Goal: Information Seeking & Learning: Learn about a topic

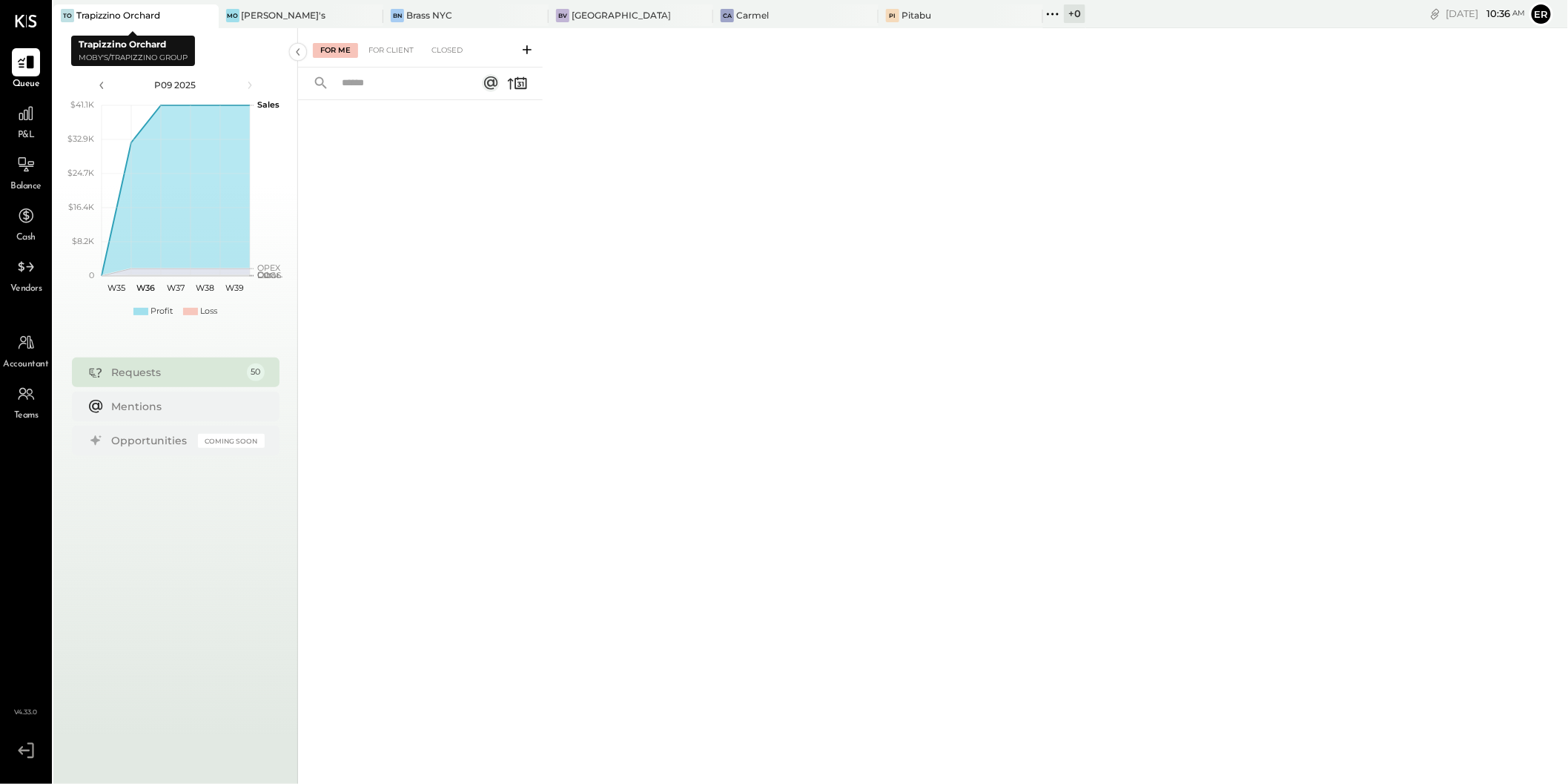
click at [111, 14] on div "Trapizzino Orchard" at bounding box center [118, 15] width 84 height 12
click at [23, 119] on icon at bounding box center [26, 113] width 19 height 19
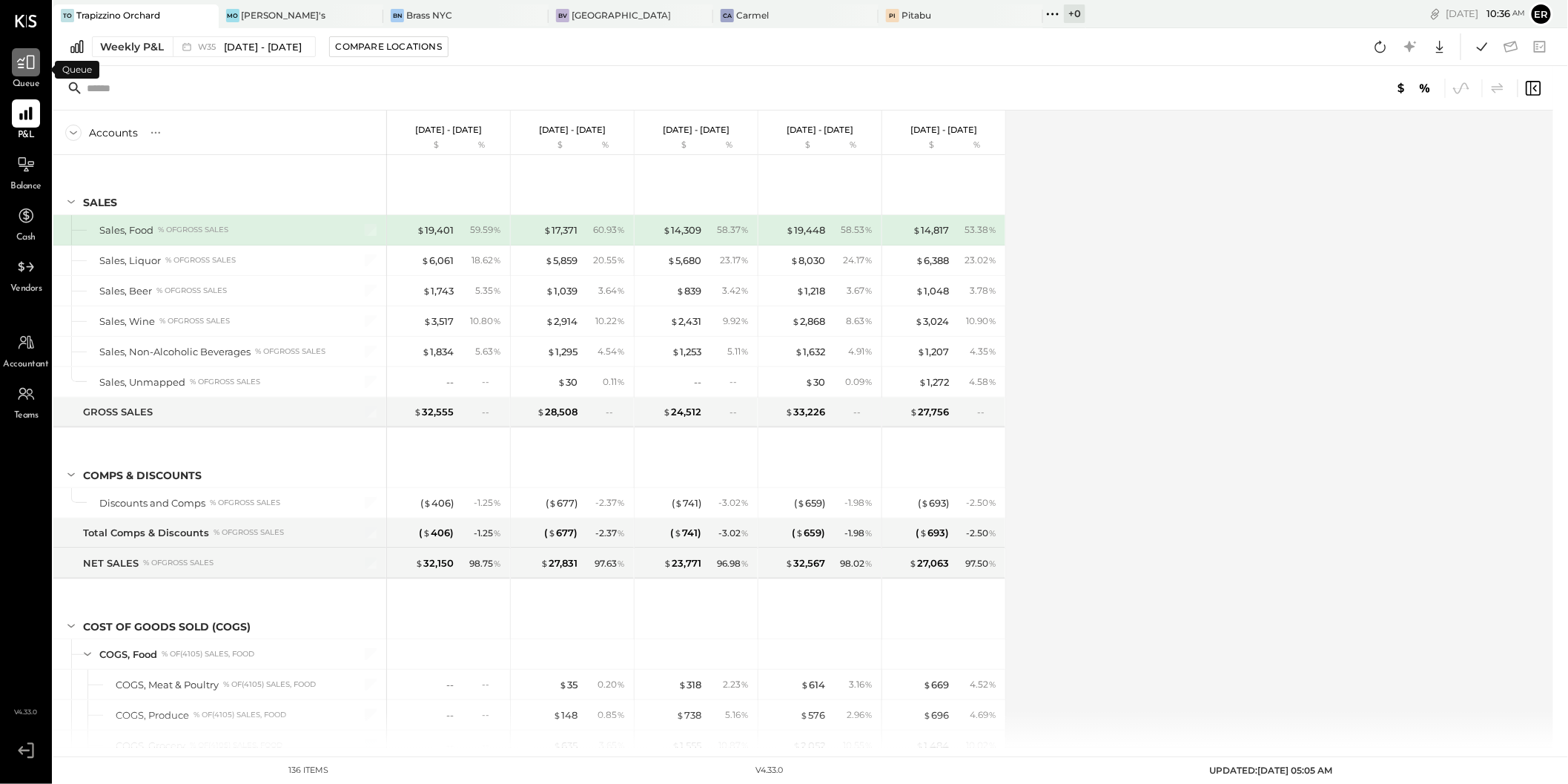
click at [13, 58] on div at bounding box center [26, 62] width 28 height 28
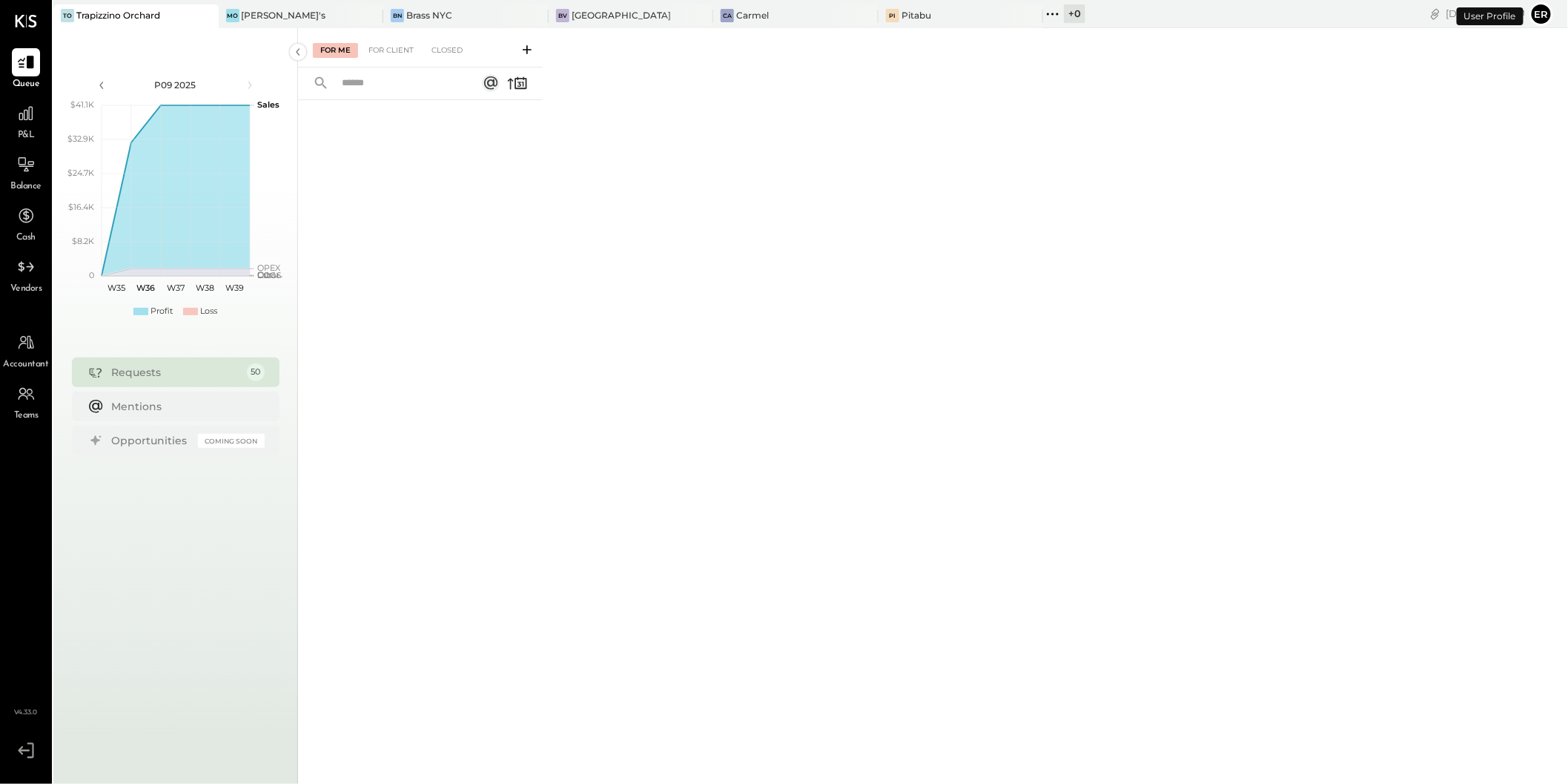
click at [27, 358] on span "Accountant" at bounding box center [26, 365] width 46 height 13
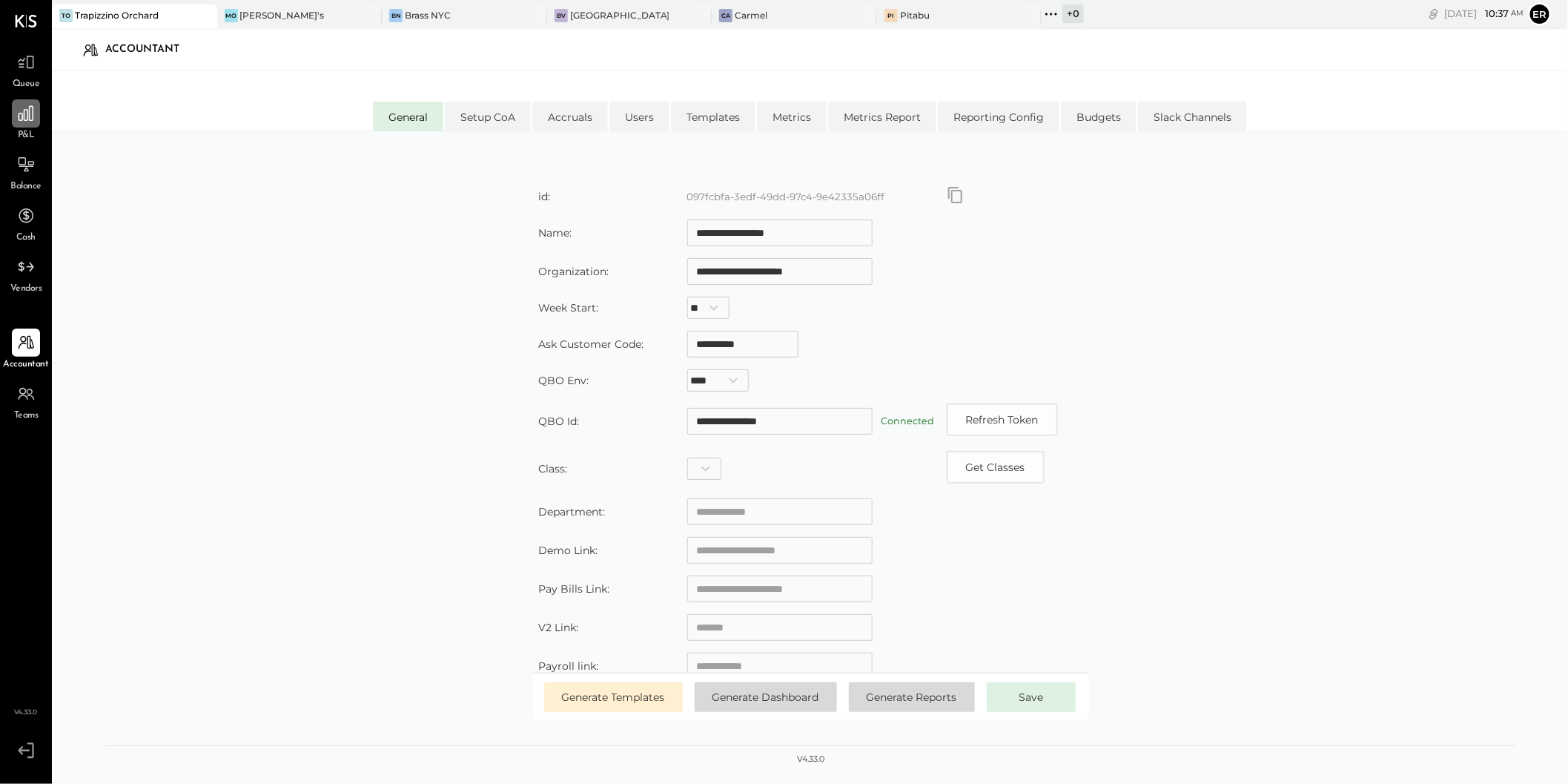
click at [17, 121] on icon at bounding box center [26, 113] width 19 height 19
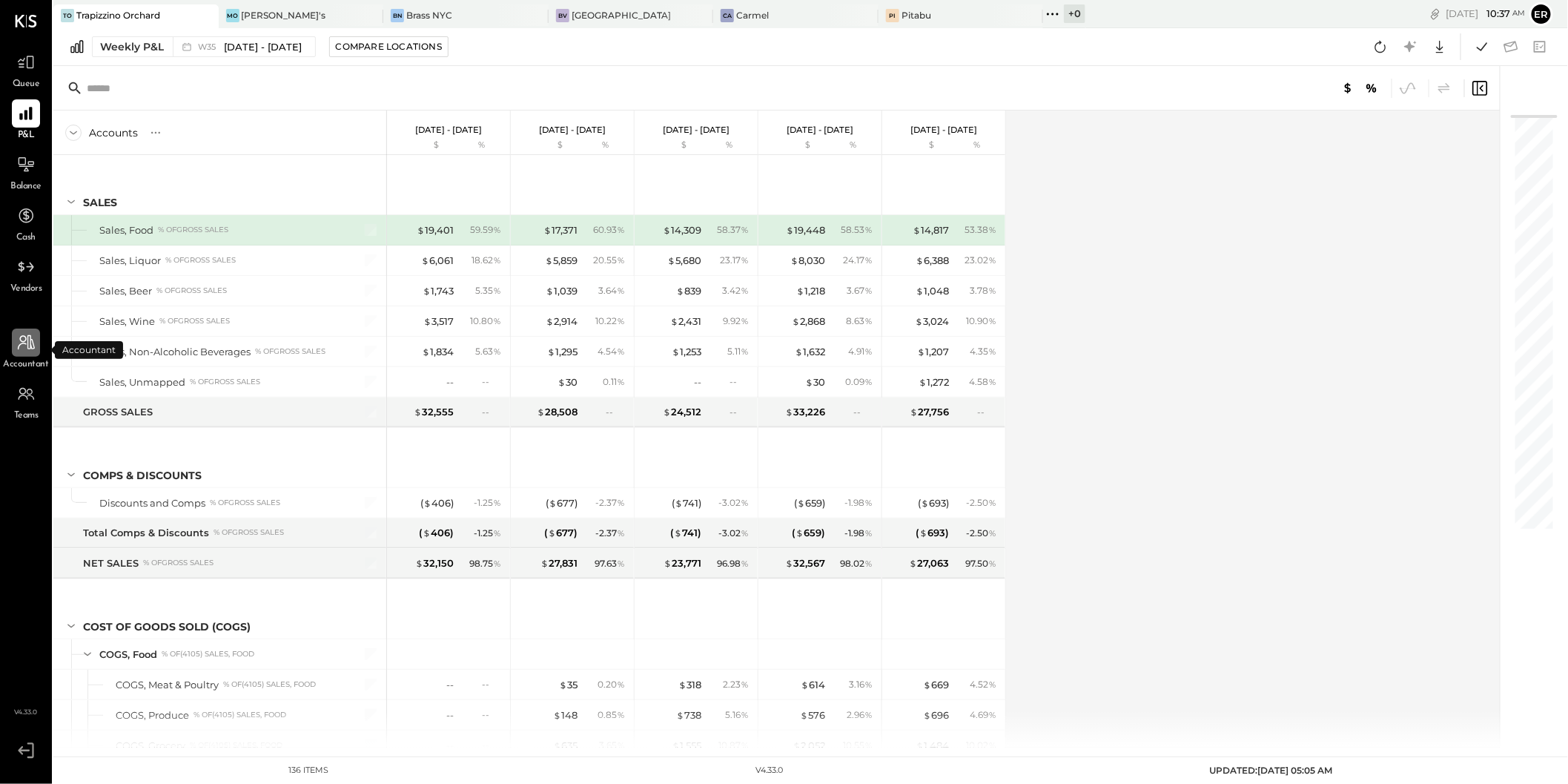
click at [26, 348] on icon at bounding box center [26, 342] width 19 height 19
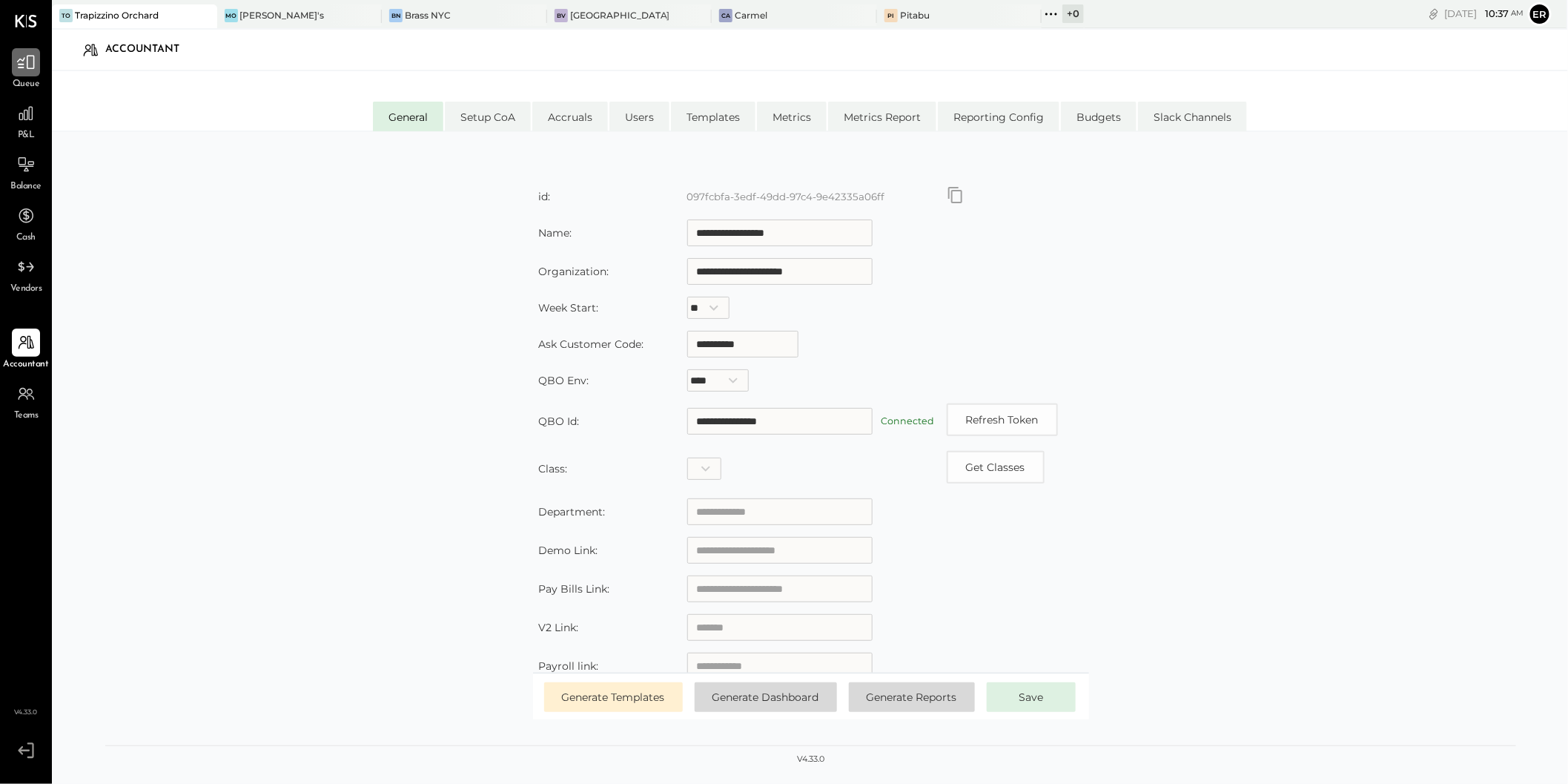
click at [18, 65] on icon at bounding box center [26, 62] width 17 height 14
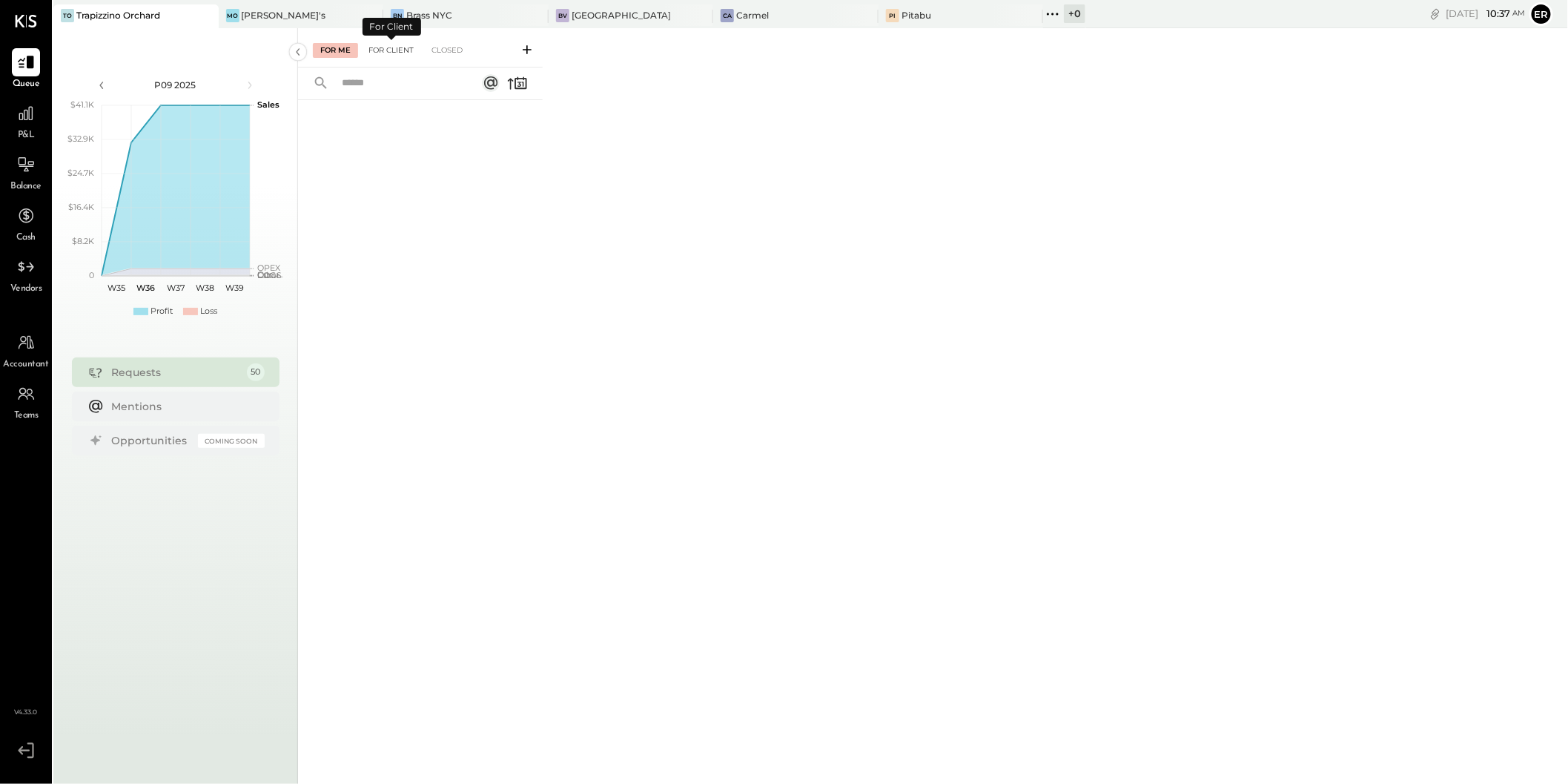
click at [395, 44] on div "For Client" at bounding box center [391, 51] width 60 height 15
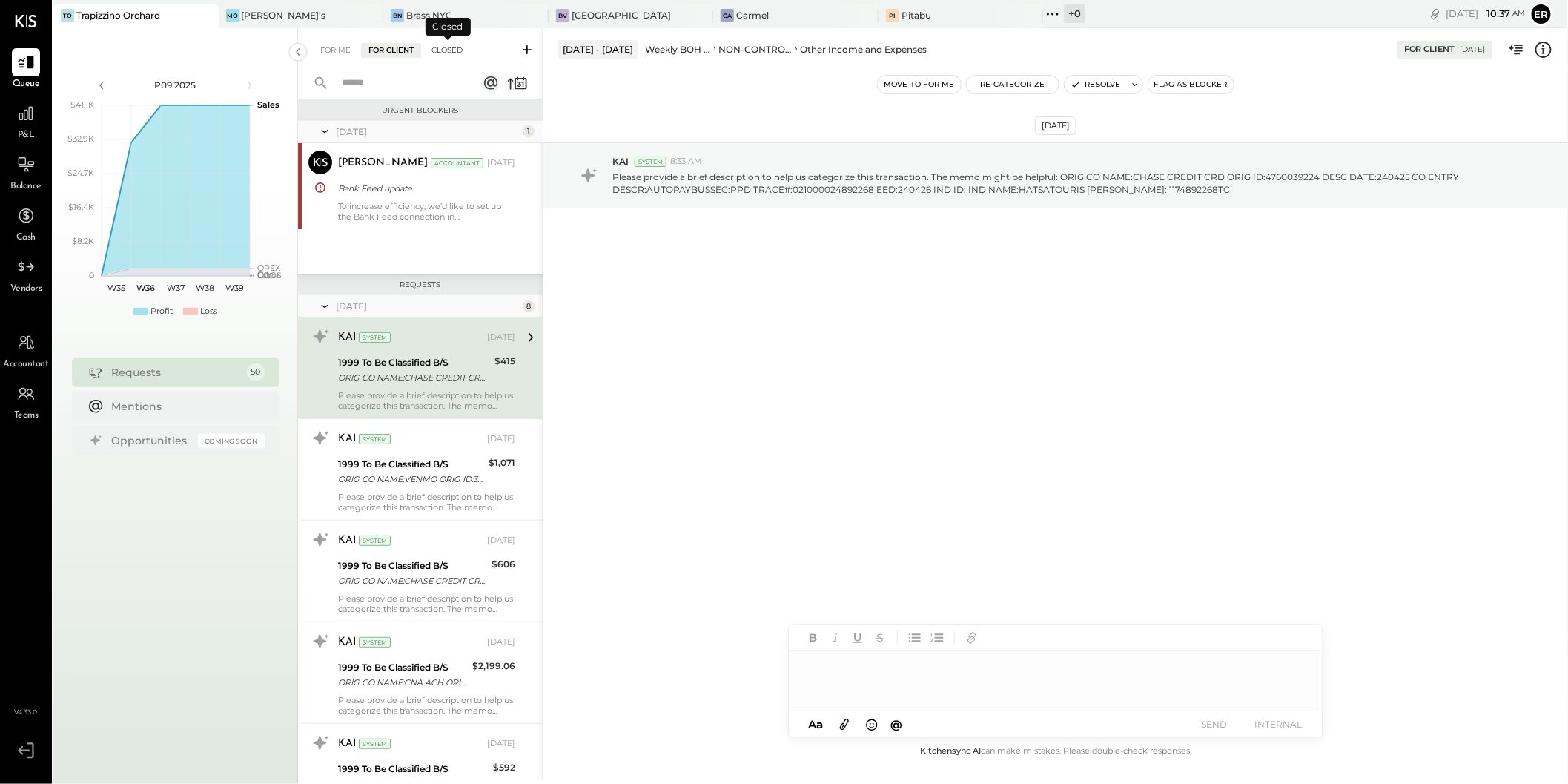
click at [448, 48] on div "Closed" at bounding box center [447, 51] width 46 height 15
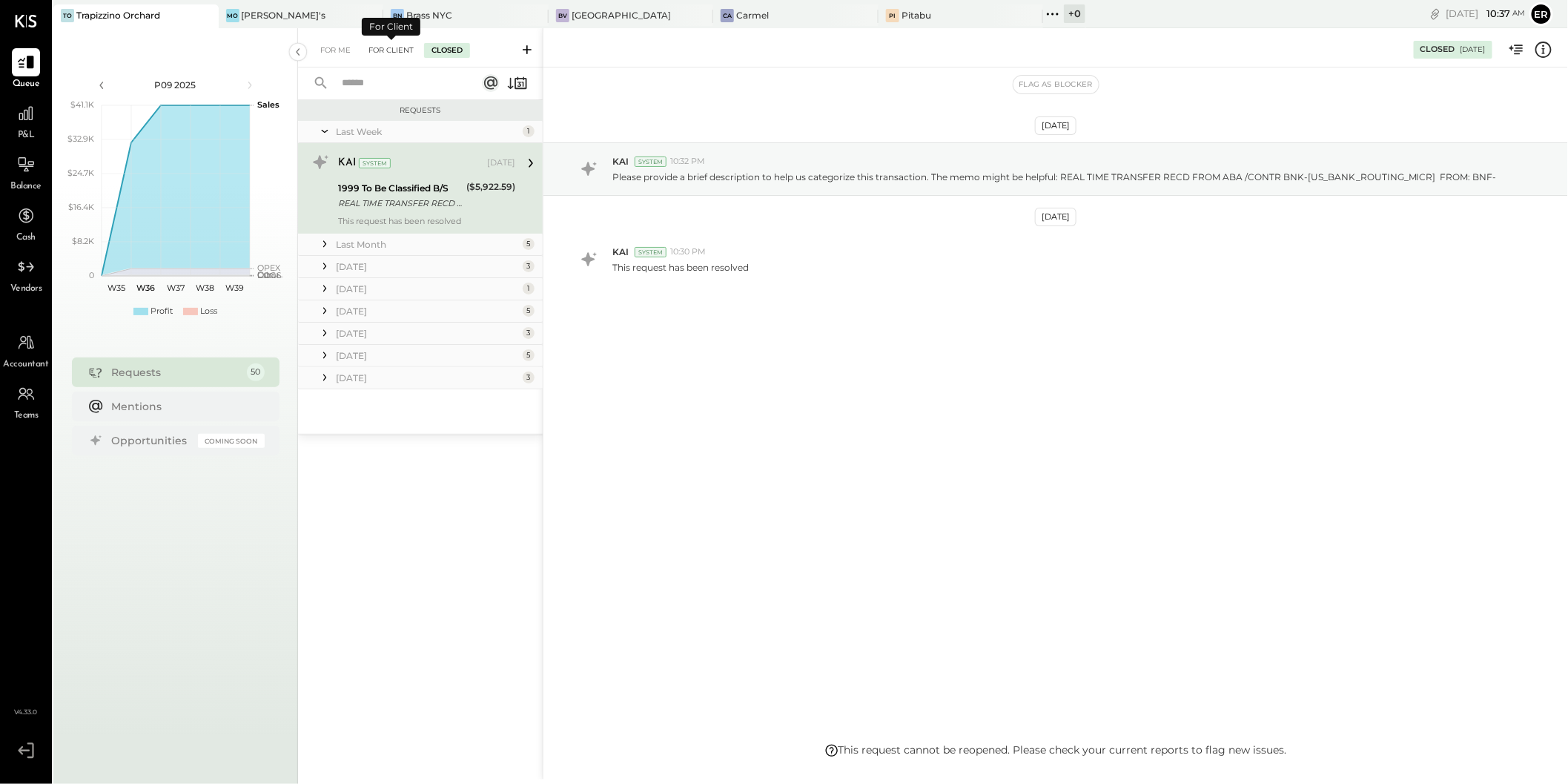
click at [395, 51] on div "For Client" at bounding box center [391, 51] width 60 height 15
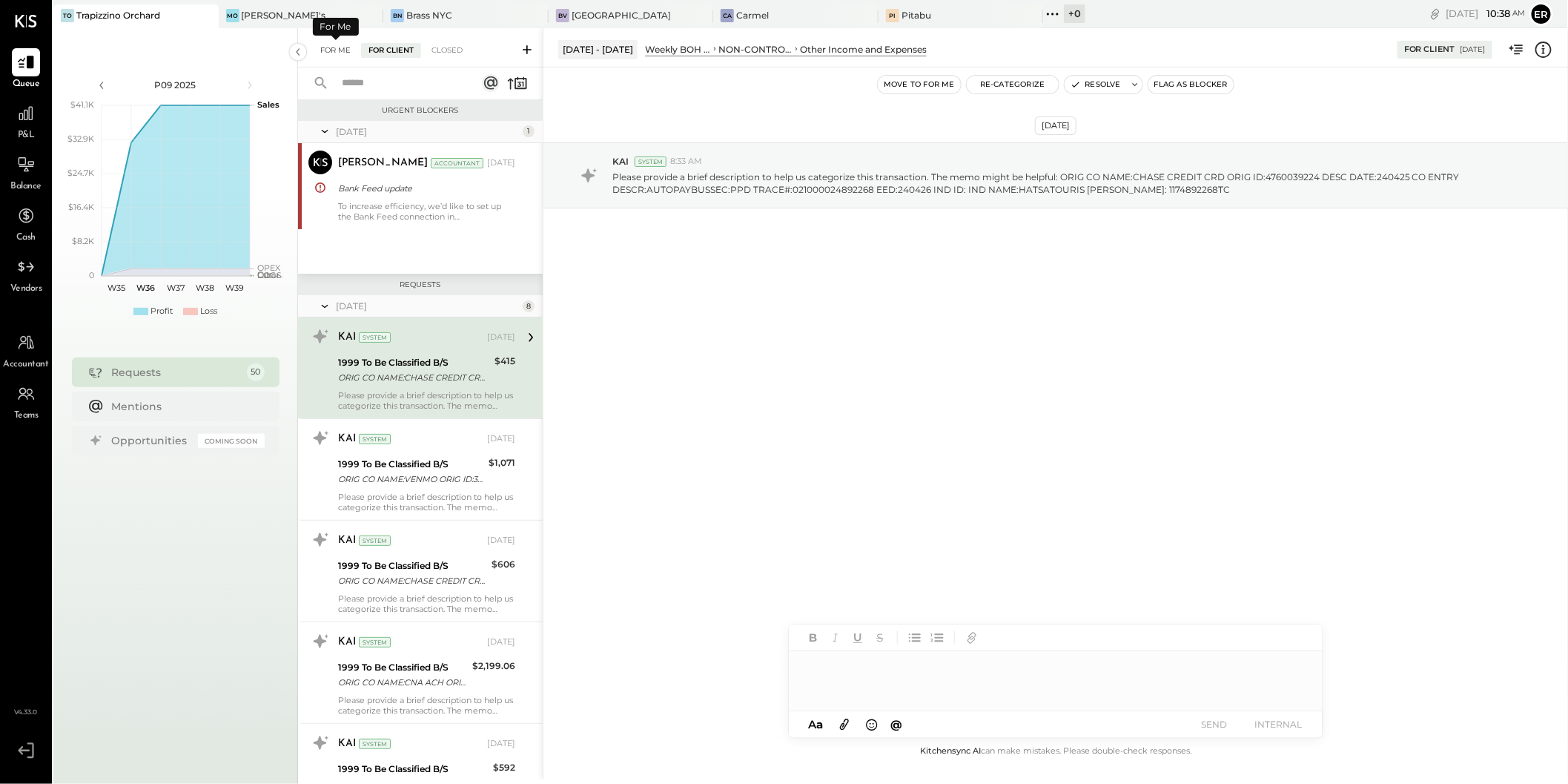
click at [335, 49] on div "For Me" at bounding box center [335, 51] width 46 height 15
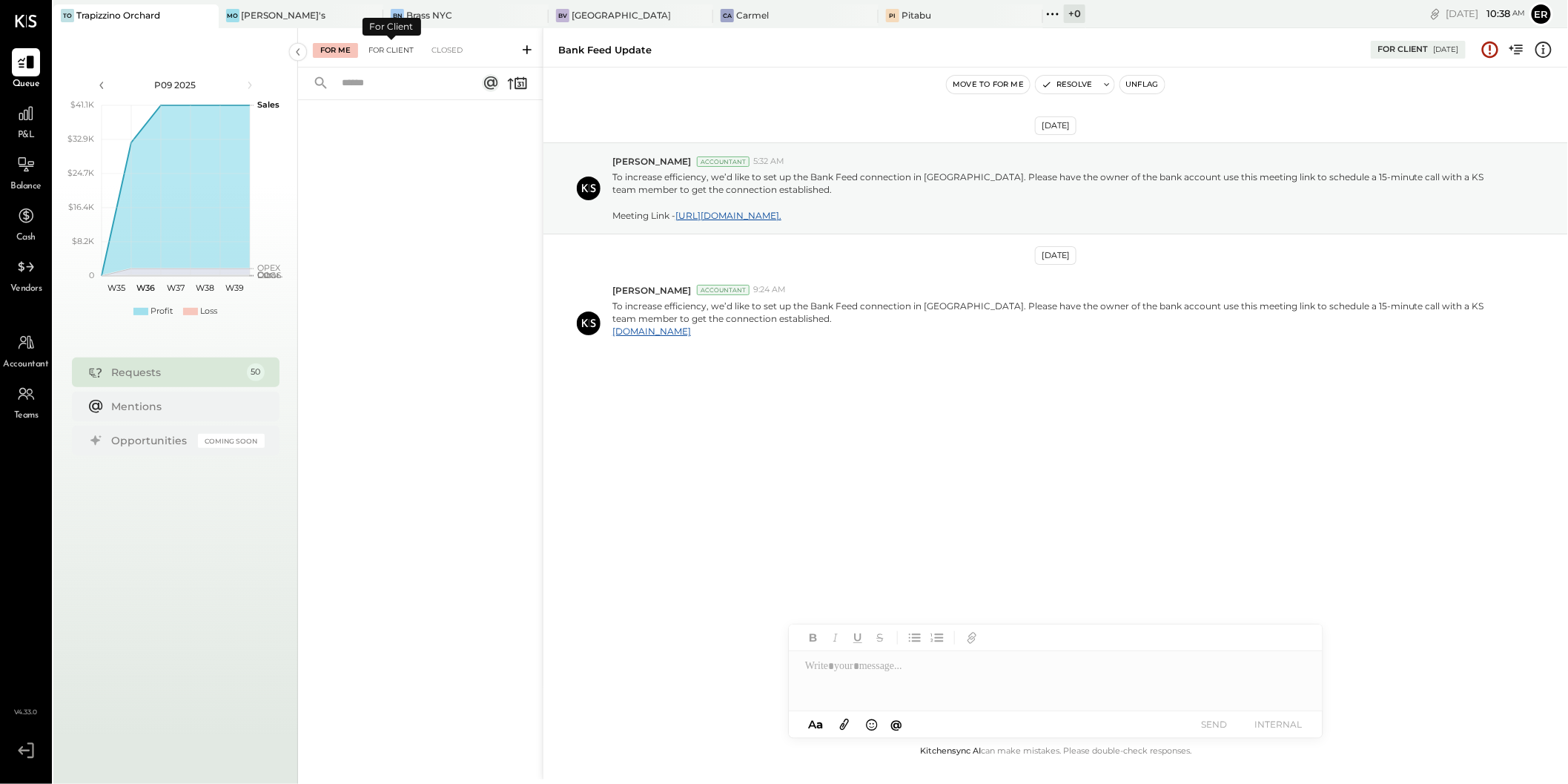
click at [388, 51] on div "For Client" at bounding box center [391, 51] width 60 height 15
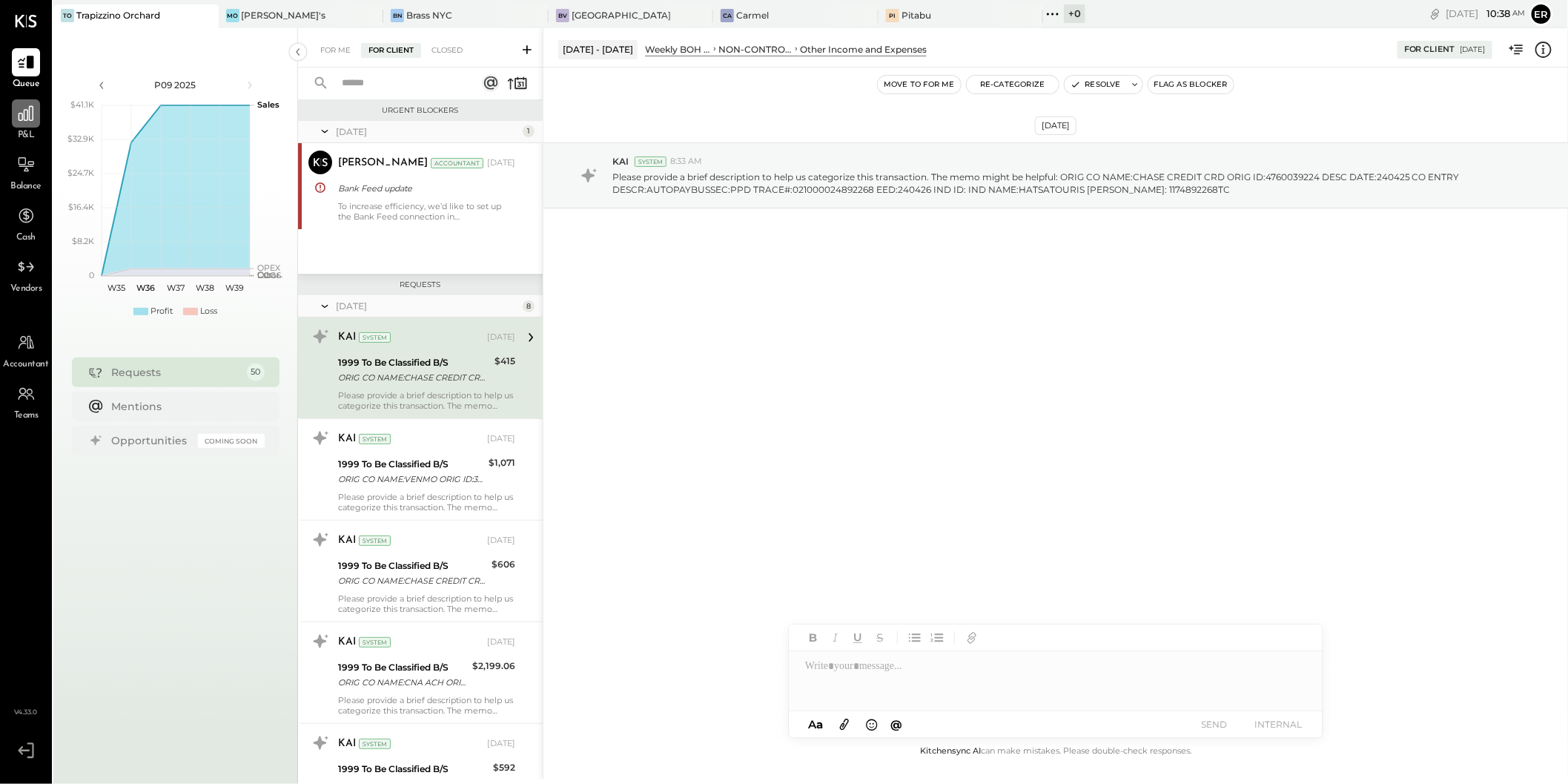
click at [22, 122] on icon at bounding box center [26, 113] width 19 height 19
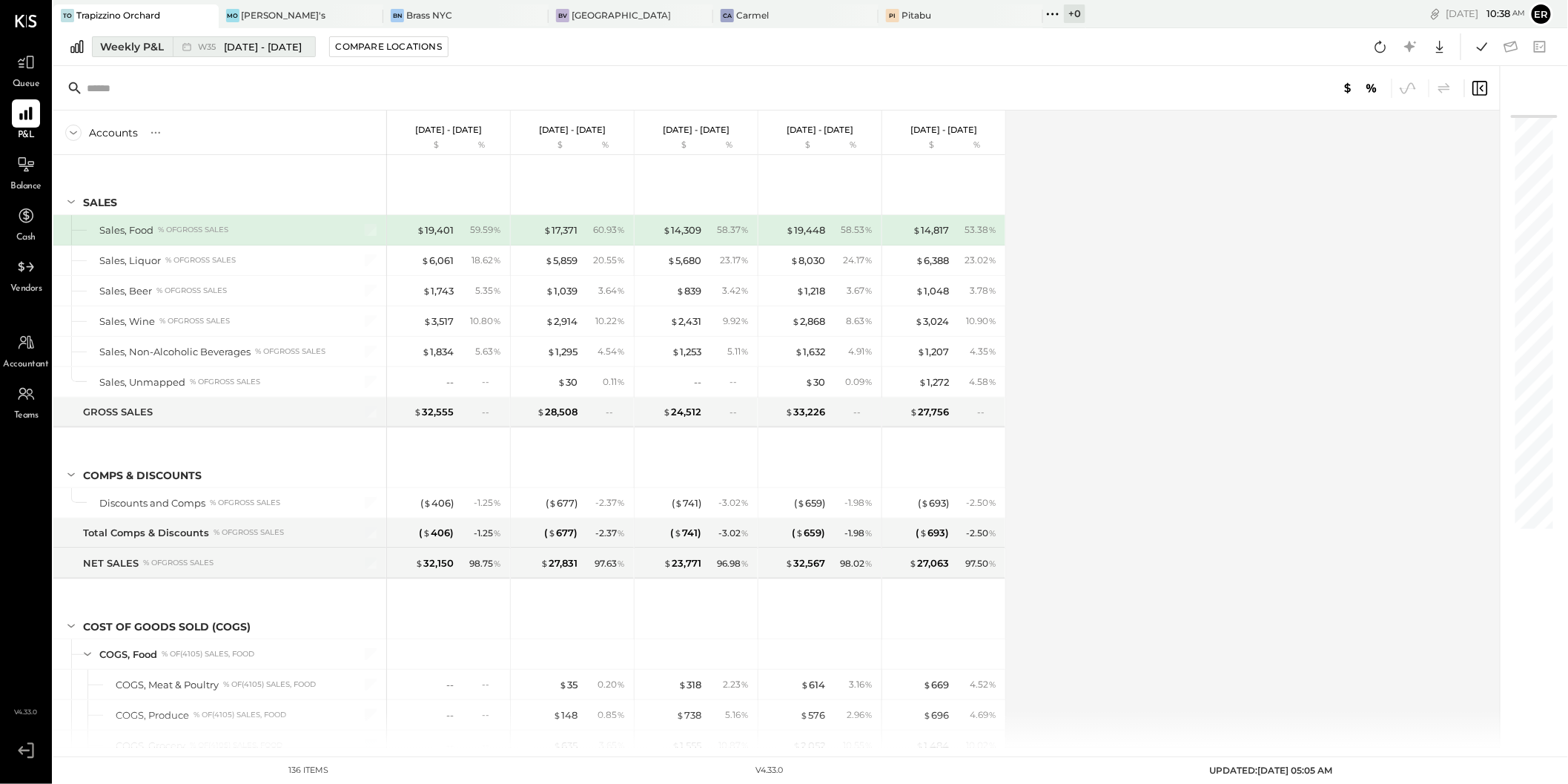
click at [133, 46] on div "Weekly P&L" at bounding box center [132, 46] width 64 height 15
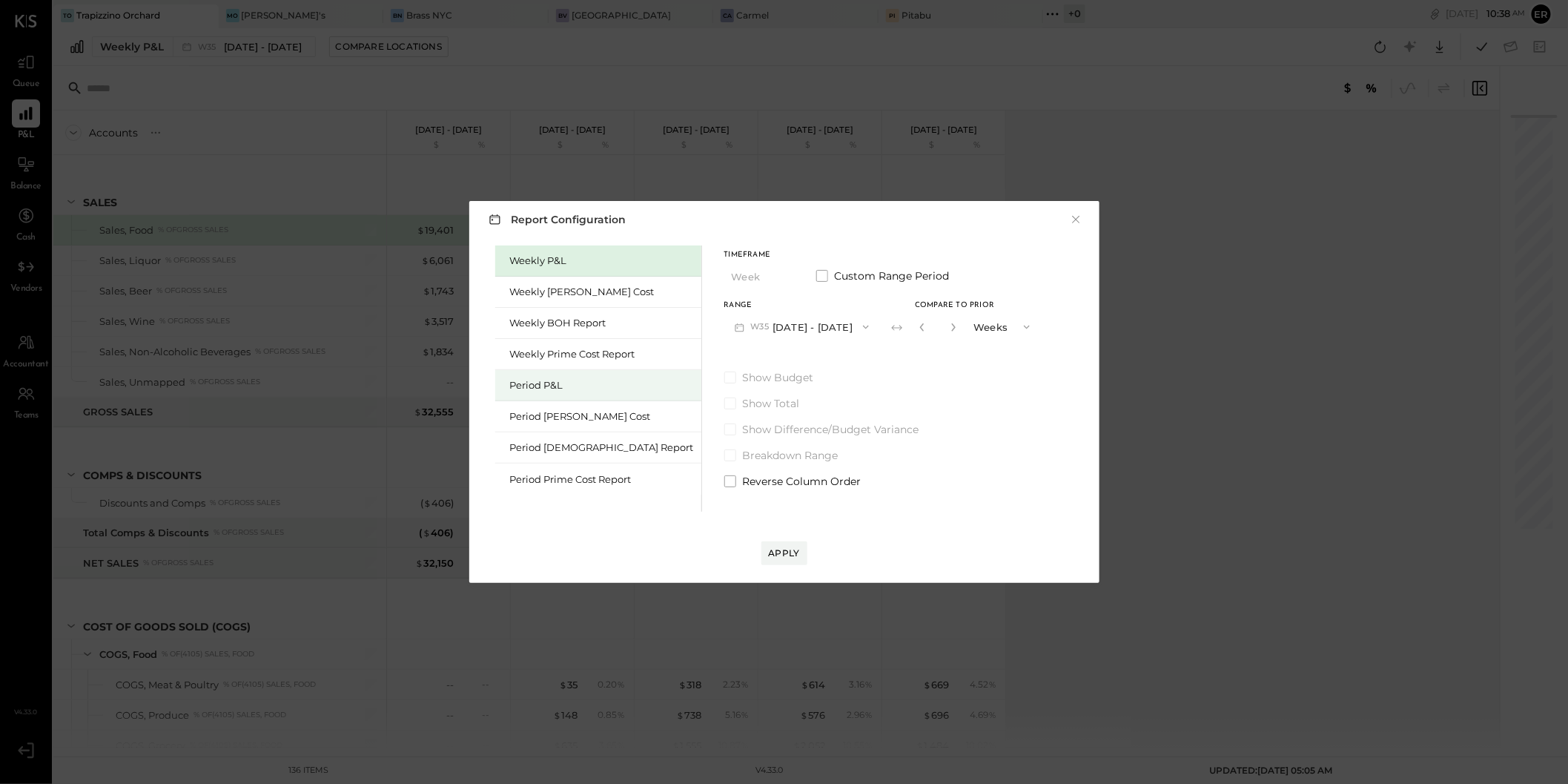
click at [536, 374] on div "Period P&L" at bounding box center [598, 386] width 206 height 31
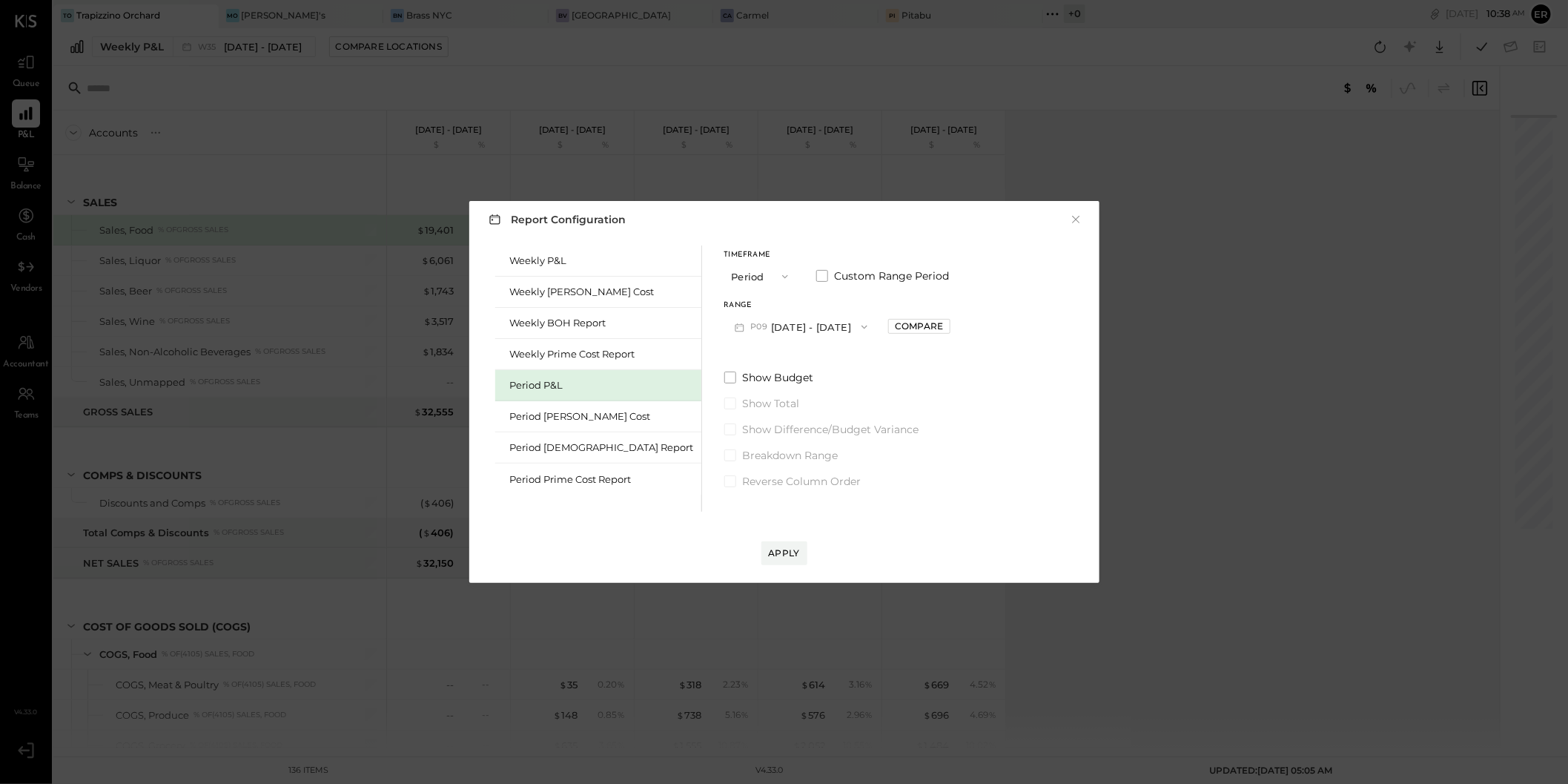
click at [779, 273] on icon "button" at bounding box center [785, 277] width 12 height 12
click at [904, 476] on label "Reverse Column Order" at bounding box center [837, 482] width 226 height 15
click at [770, 329] on button "P09 Aug 25 - Sep 28, 2025" at bounding box center [802, 327] width 154 height 27
click at [773, 362] on span "Jul 28 - Aug 24, 2025" at bounding box center [794, 360] width 70 height 12
click at [817, 274] on span at bounding box center [823, 276] width 12 height 12
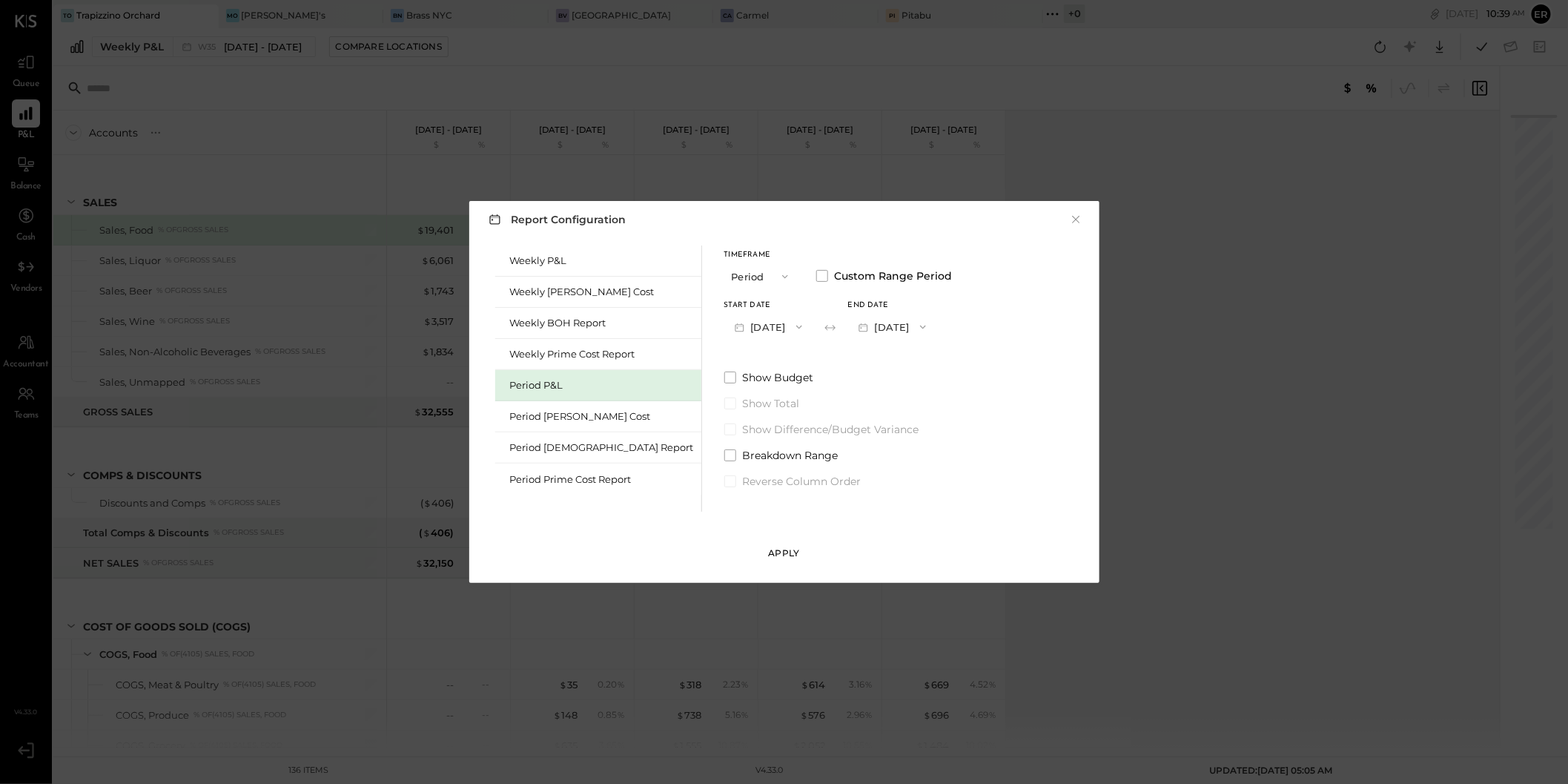
click at [784, 554] on div "Apply" at bounding box center [784, 553] width 31 height 12
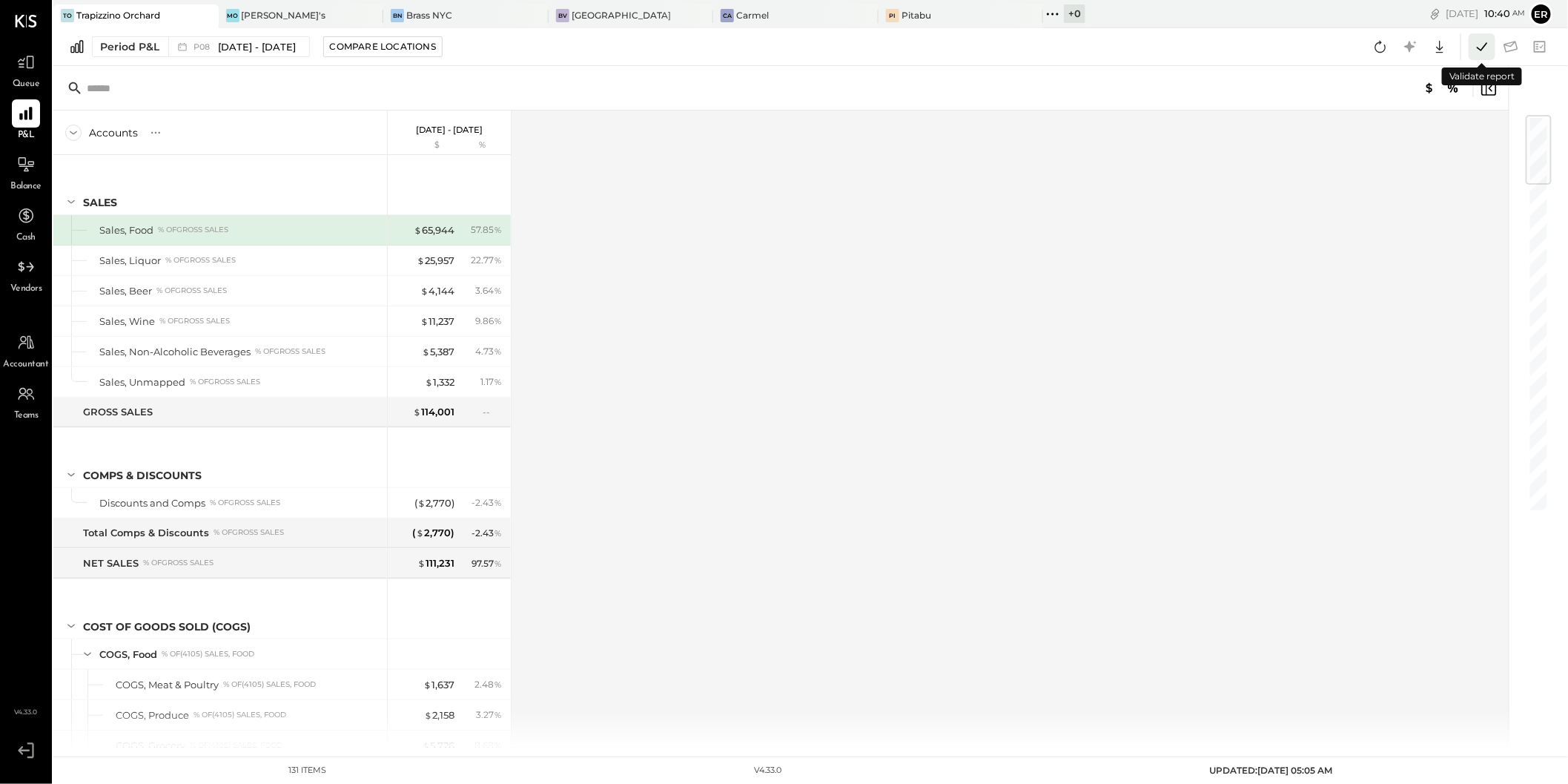
click at [1483, 49] on icon at bounding box center [1482, 46] width 19 height 19
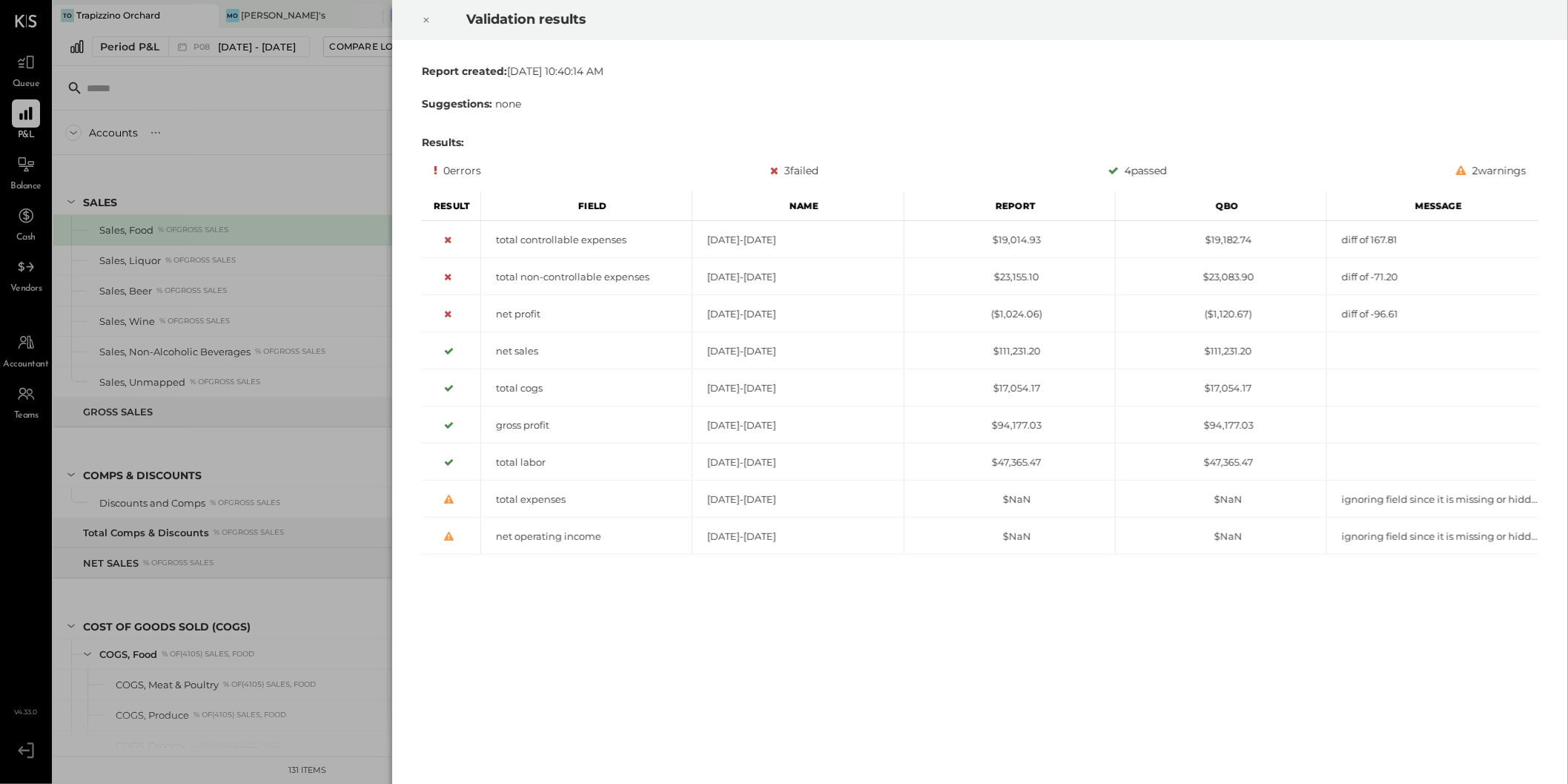
click at [426, 19] on icon at bounding box center [426, 20] width 5 height 5
